Goal: Task Accomplishment & Management: Manage account settings

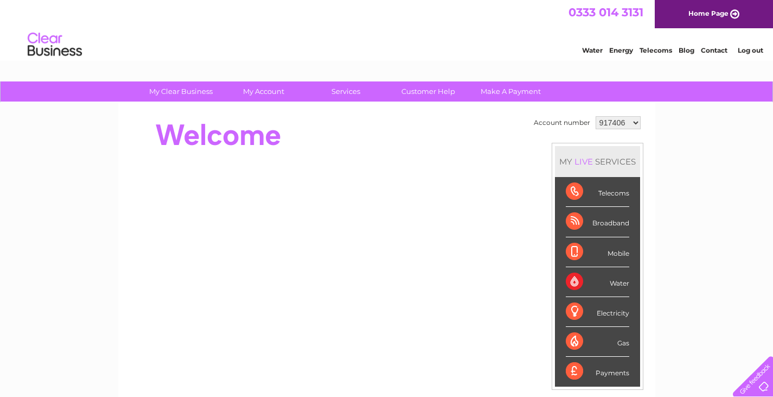
click at [634, 121] on select "917406 1043973" at bounding box center [618, 122] width 45 height 13
select select "1043973"
click at [596, 116] on select "917406 1043973" at bounding box center [618, 122] width 45 height 13
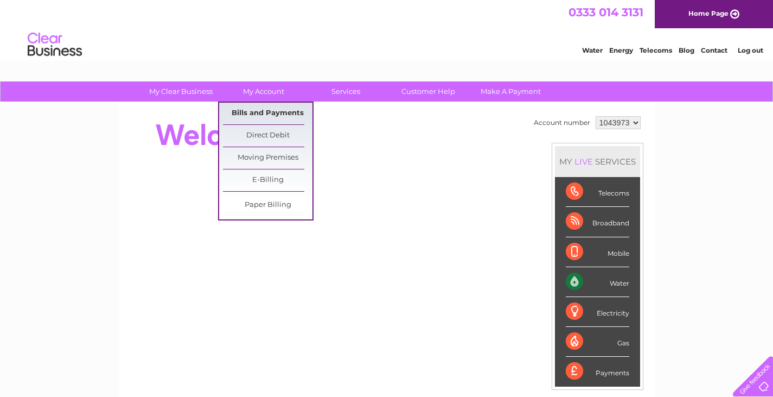
click at [271, 108] on link "Bills and Payments" at bounding box center [268, 114] width 90 height 22
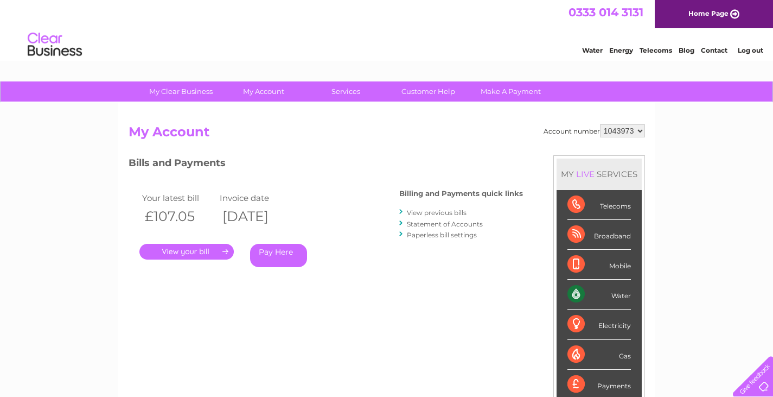
click at [744, 49] on link "Log out" at bounding box center [750, 50] width 25 height 8
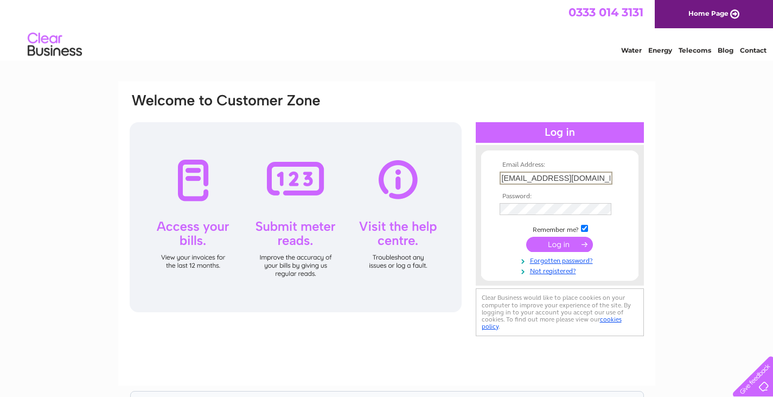
drag, startPoint x: 515, startPoint y: 176, endPoint x: 481, endPoint y: 176, distance: 34.7
click at [481, 176] on form "Email Address: luke@abesco.net Password:" at bounding box center [559, 217] width 157 height 113
type input "sales@abesco.net"
click at [550, 245] on input "submit" at bounding box center [559, 242] width 67 height 15
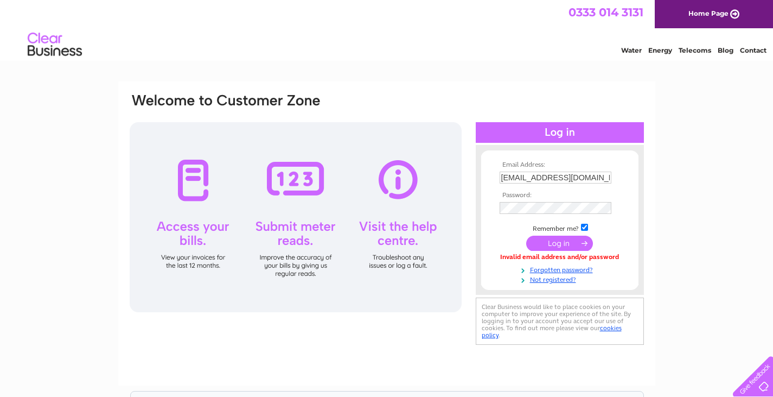
click at [538, 244] on input "submit" at bounding box center [559, 242] width 67 height 15
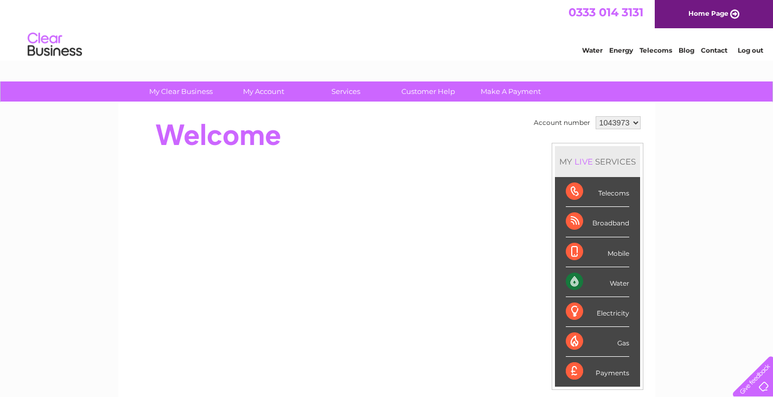
click at [619, 121] on select "1043973" at bounding box center [618, 122] width 45 height 13
click at [465, 151] on div at bounding box center [326, 134] width 395 height 43
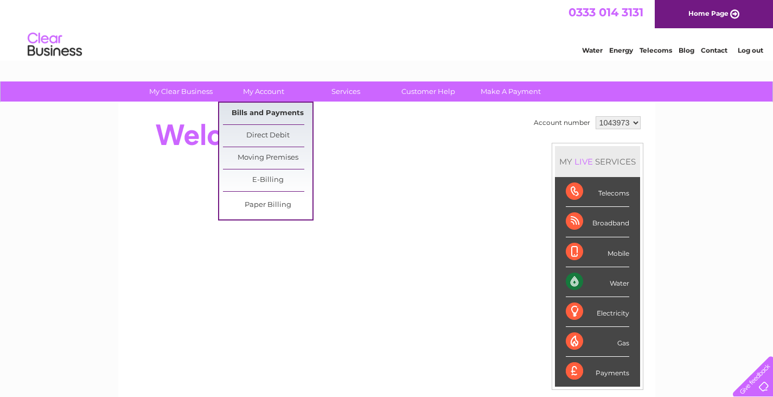
click at [265, 110] on link "Bills and Payments" at bounding box center [268, 114] width 90 height 22
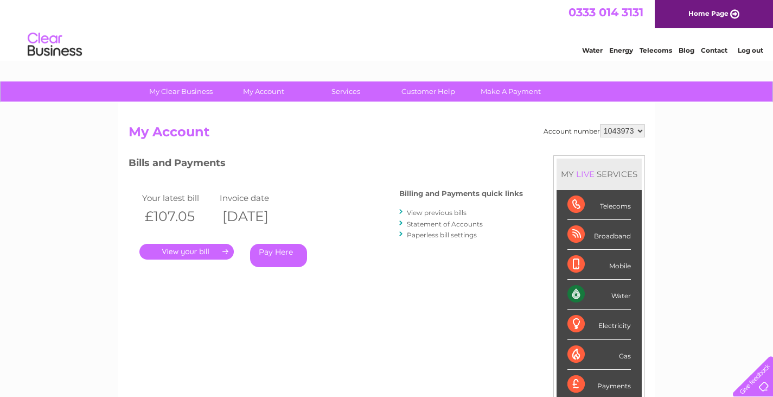
click at [438, 237] on link "Paperless bill settings" at bounding box center [442, 235] width 70 height 8
